Goal: Transaction & Acquisition: Download file/media

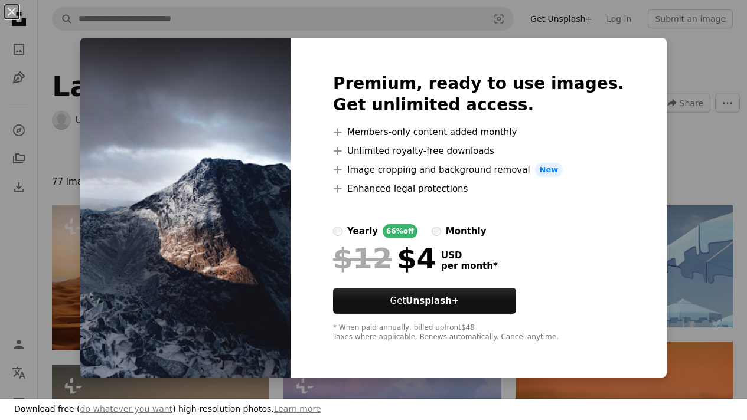
scroll to position [921, 0]
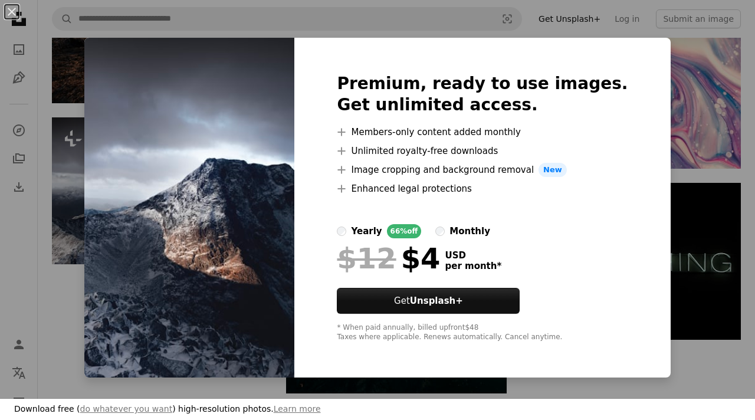
click at [696, 115] on div "An X shape Premium, ready to use images. Get unlimited access. A plus sign Memb…" at bounding box center [377, 210] width 755 height 420
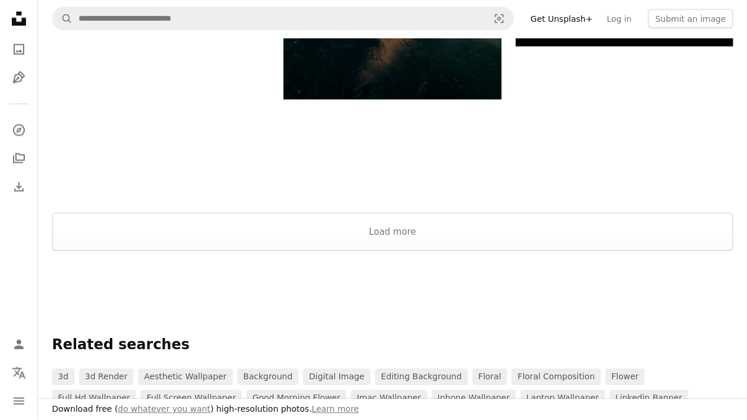
scroll to position [1204, 0]
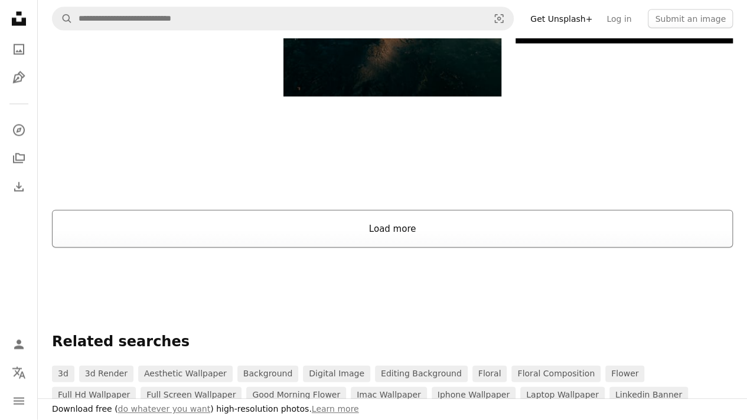
click at [463, 237] on button "Load more" at bounding box center [392, 229] width 681 height 38
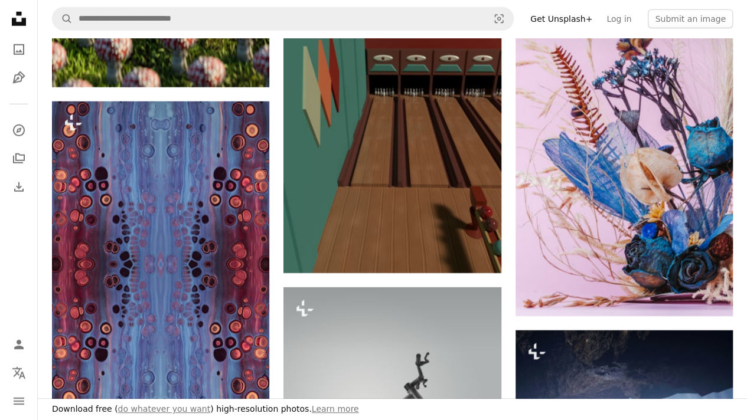
scroll to position [3943, 0]
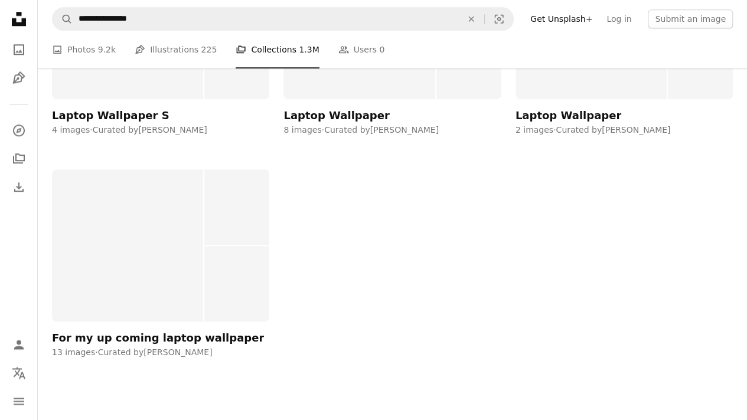
scroll to position [472, 0]
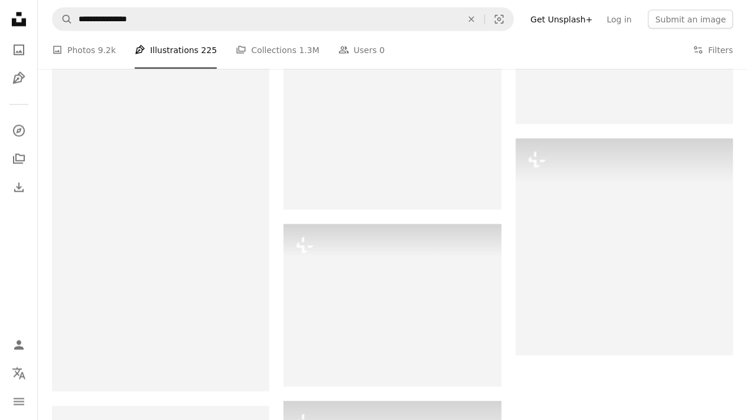
scroll to position [1133, 0]
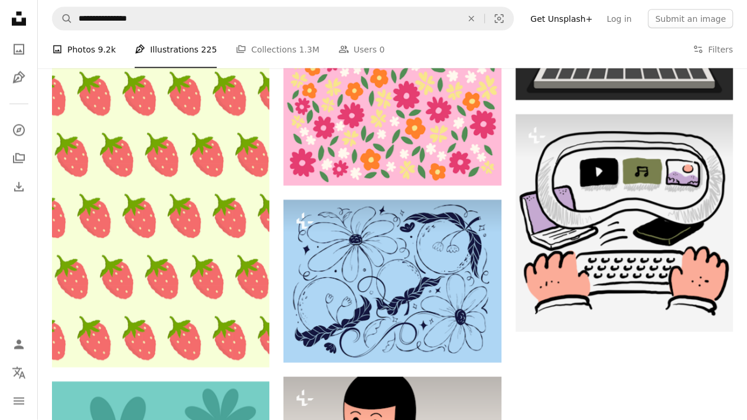
click at [87, 44] on link "A photo Photos 9.2k" at bounding box center [84, 50] width 64 height 38
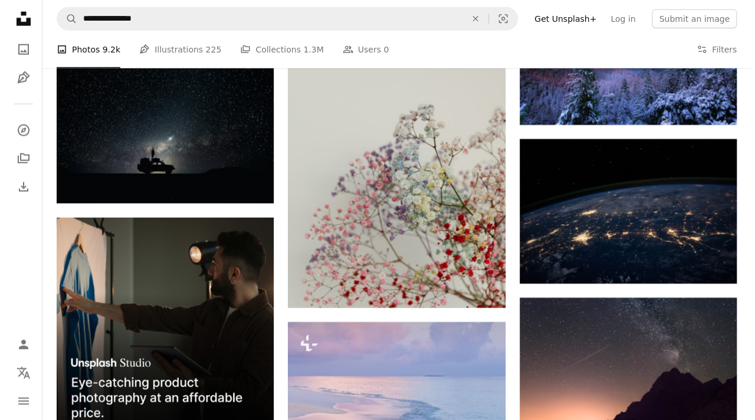
scroll to position [1464, 0]
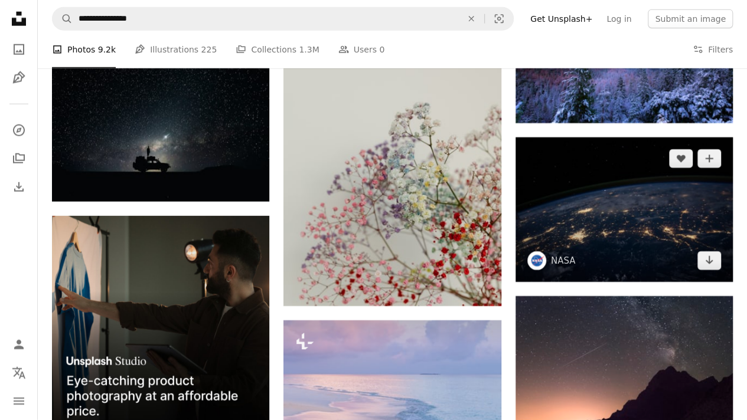
click at [645, 230] on img at bounding box center [623, 210] width 217 height 145
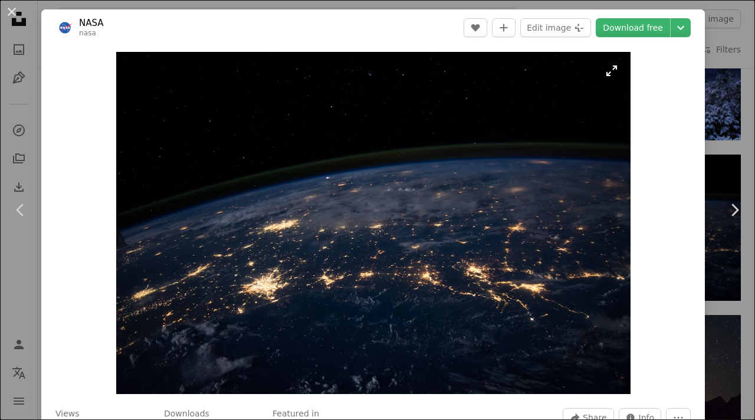
scroll to position [24, 0]
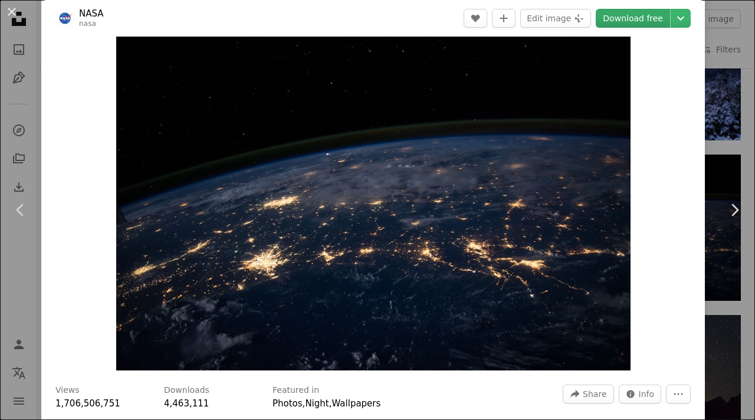
click at [637, 17] on link "Download free" at bounding box center [633, 18] width 74 height 19
